Goal: Navigation & Orientation: Find specific page/section

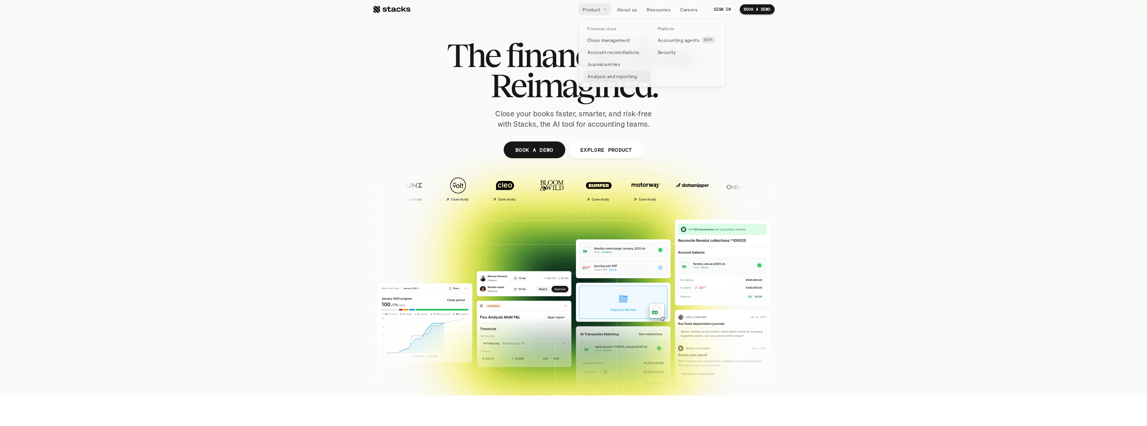
click at [607, 75] on p "Analysis and reporting" at bounding box center [613, 76] width 50 height 7
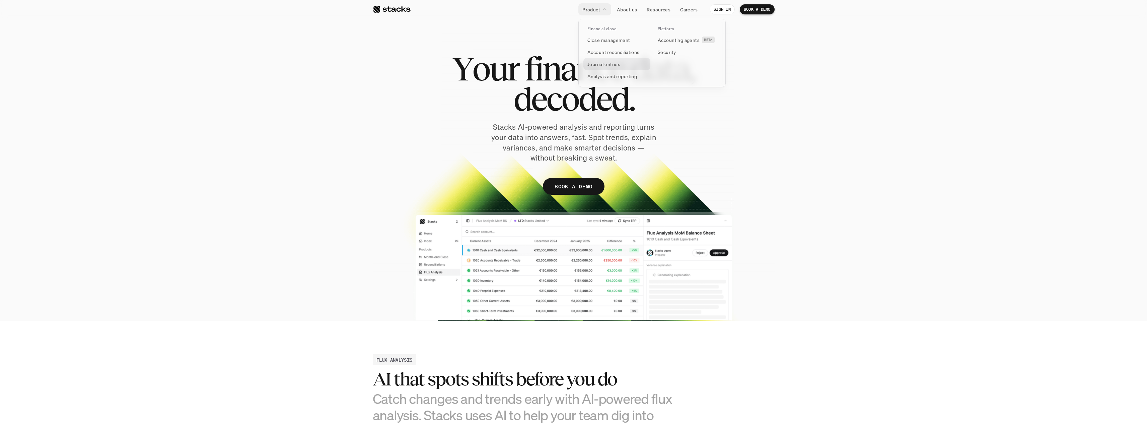
click at [599, 66] on p "Journal entries" at bounding box center [604, 64] width 33 height 7
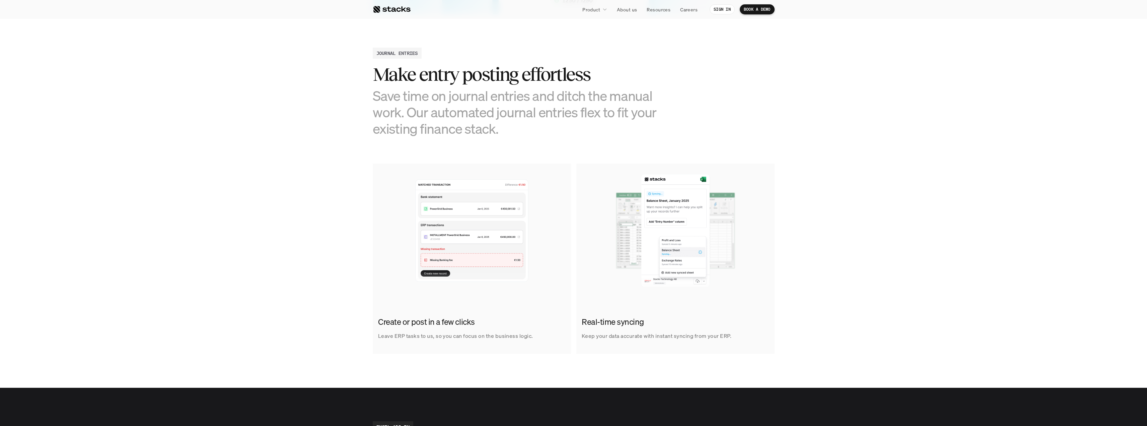
scroll to position [273, 0]
click at [682, 251] on img at bounding box center [676, 230] width 198 height 134
click at [603, 59] on link "Journal entries" at bounding box center [617, 64] width 67 height 12
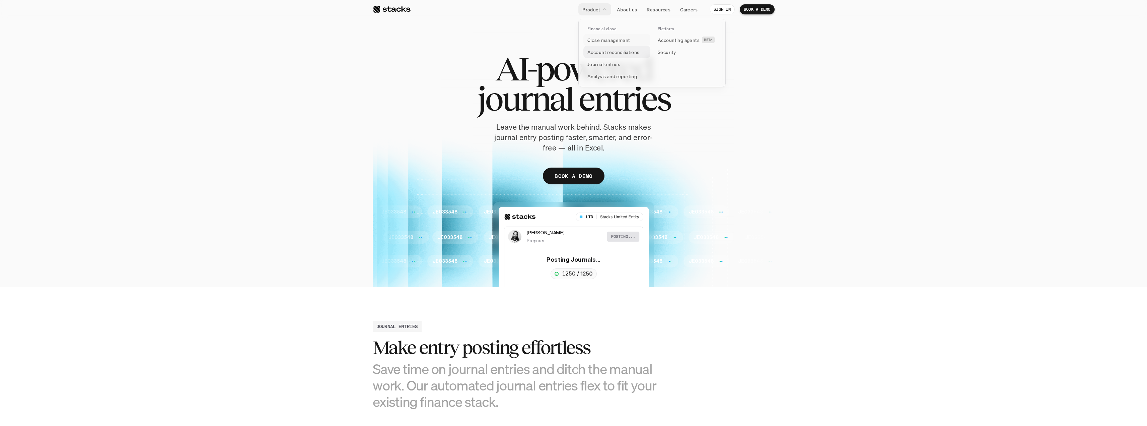
click at [605, 50] on p "Account reconciliations" at bounding box center [614, 52] width 52 height 7
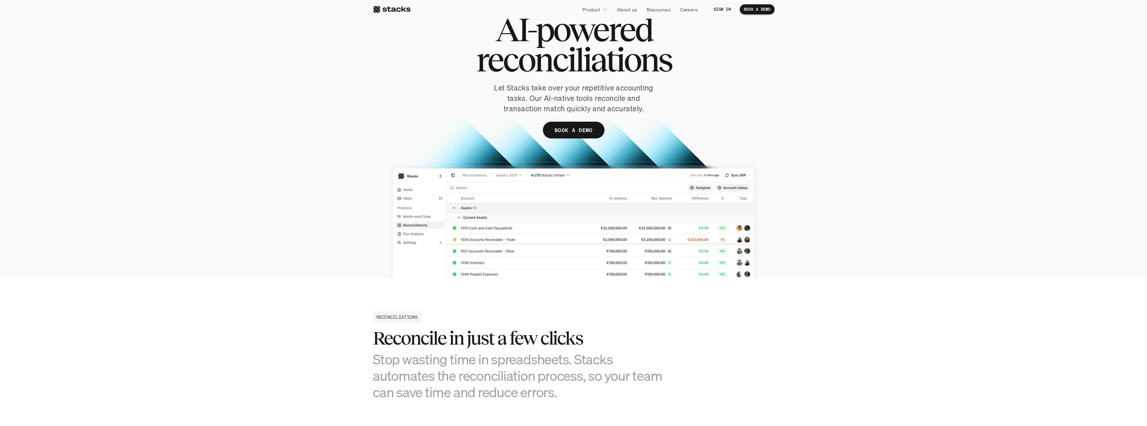
scroll to position [24, 0]
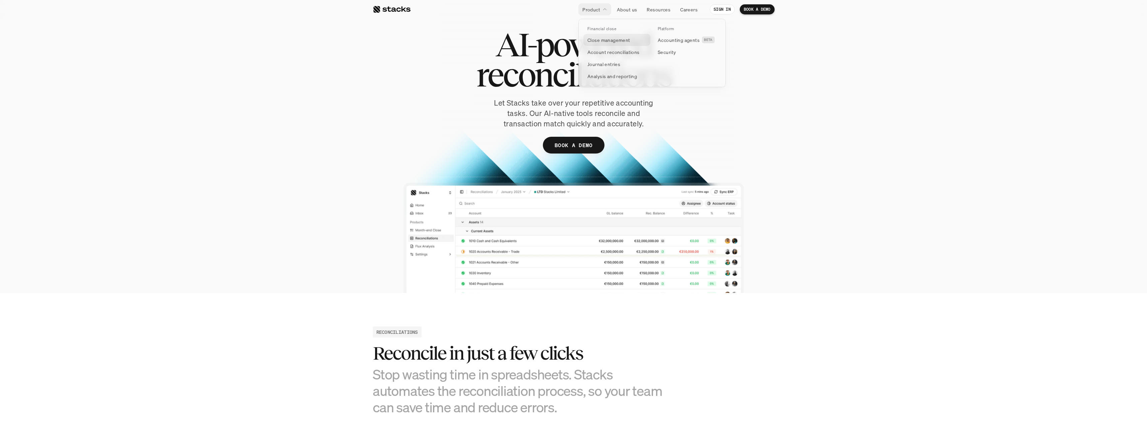
click at [599, 42] on p "Close management" at bounding box center [609, 40] width 43 height 7
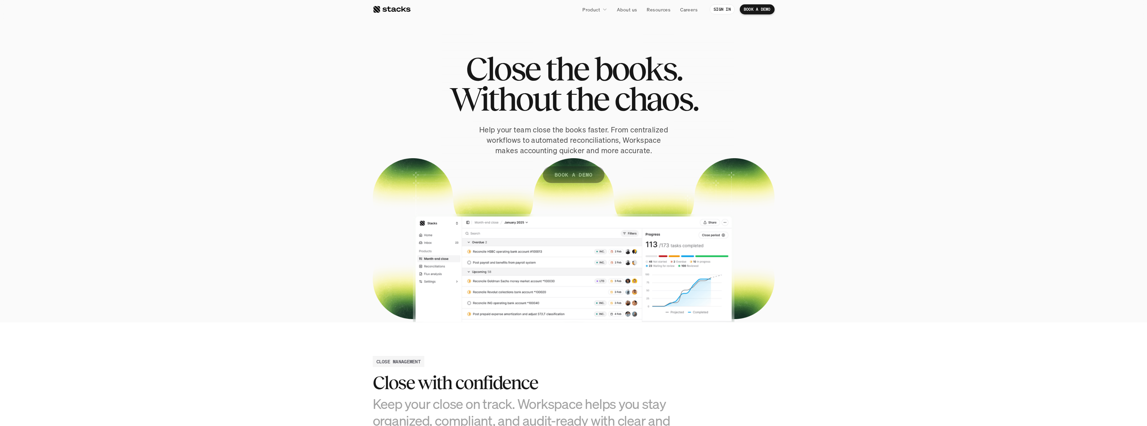
click at [556, 176] on p "BOOK A DEMO" at bounding box center [574, 175] width 38 height 10
click at [670, 39] on p "Accounting agents" at bounding box center [679, 40] width 42 height 7
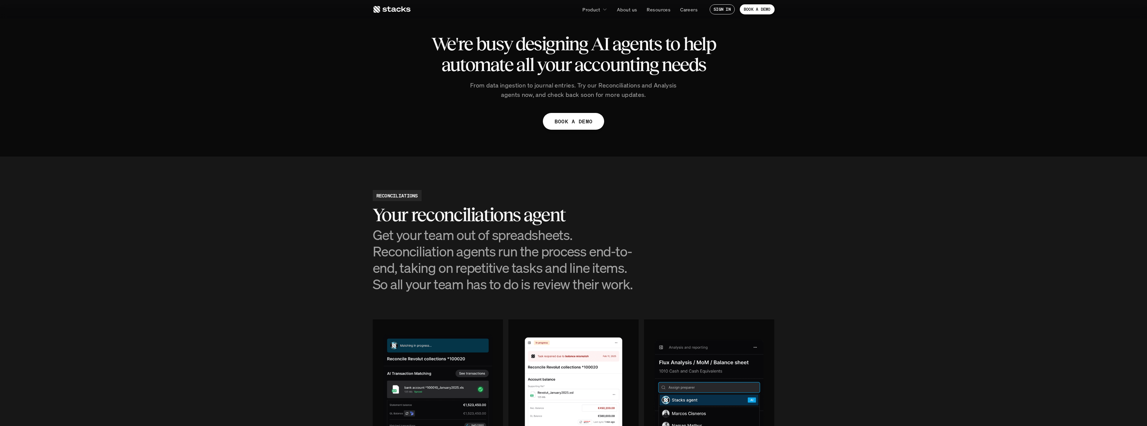
scroll to position [356, 0]
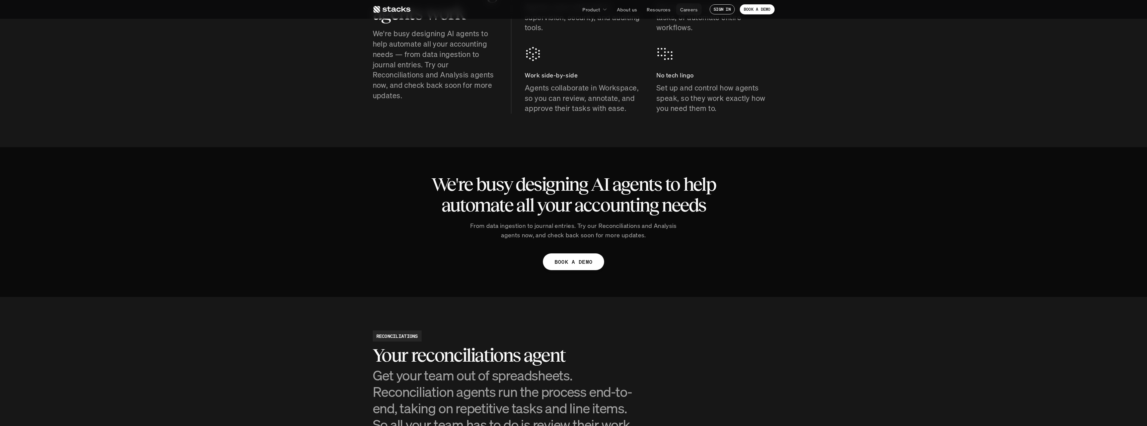
click at [689, 11] on p "Careers" at bounding box center [688, 9] width 17 height 7
click at [694, 7] on p "Careers" at bounding box center [688, 9] width 17 height 7
